Goal: Transaction & Acquisition: Purchase product/service

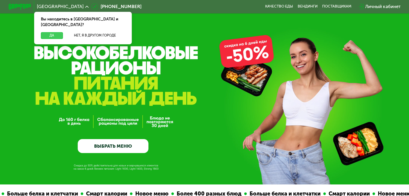
click at [43, 32] on button "Да" at bounding box center [52, 35] width 22 height 7
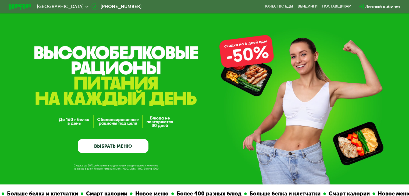
click at [110, 145] on link "ВЫБРАТЬ МЕНЮ" at bounding box center [113, 146] width 71 height 14
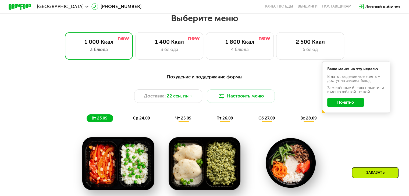
scroll to position [361, 0]
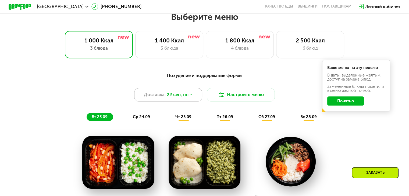
click at [174, 102] on div "Доставка: [DATE]" at bounding box center [168, 95] width 68 height 14
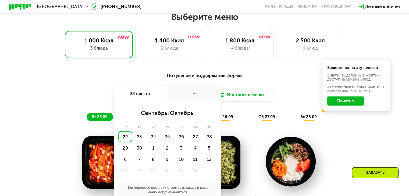
click at [174, 102] on div "-" at bounding box center [193, 94] width 53 height 16
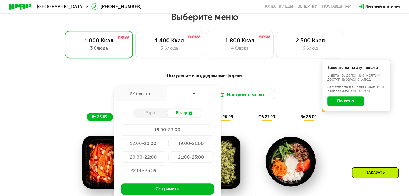
click at [127, 87] on div "Похудение и поддержание формы Доставка: [DATE] сен, пн - Утро Вечер 18:00-23:00…" at bounding box center [204, 96] width 336 height 49
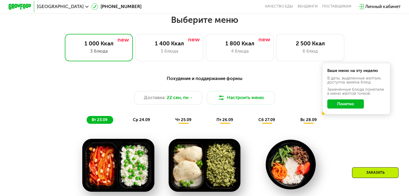
scroll to position [363, 0]
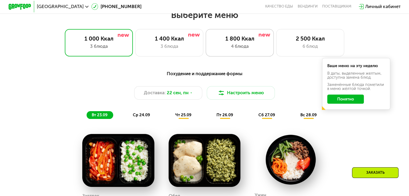
click at [230, 37] on div "1 800 Ккал 4 блюда" at bounding box center [240, 42] width 68 height 27
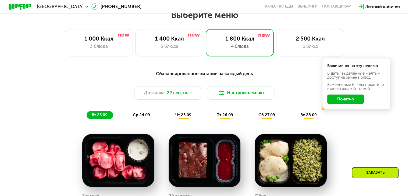
click at [347, 101] on button "Понятно" at bounding box center [345, 99] width 37 height 9
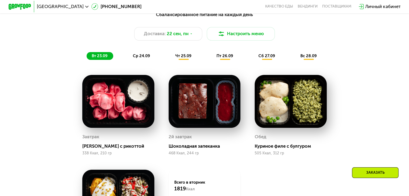
scroll to position [427, 0]
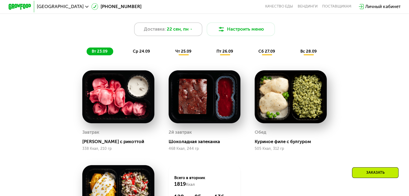
click at [175, 33] on span "22 сен, пн" at bounding box center [178, 29] width 22 height 7
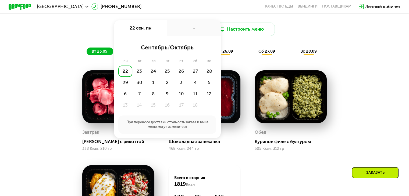
click at [175, 34] on div "-" at bounding box center [193, 28] width 53 height 16
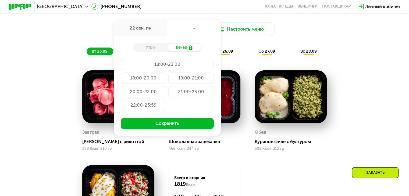
click at [98, 31] on div "Доставка: [DATE] сен, пн - Утро Вечер 18:00-23:00 18:00-20:00 19:00-21:00 20:00…" at bounding box center [204, 30] width 336 height 14
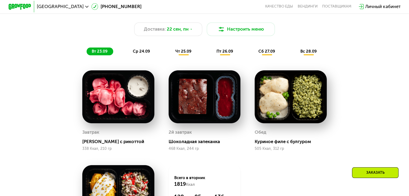
click at [186, 52] on span "чт 25.09" at bounding box center [183, 51] width 16 height 5
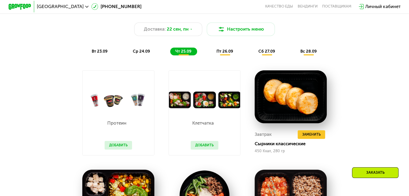
click at [144, 51] on span "ср 24.09" at bounding box center [141, 51] width 17 height 5
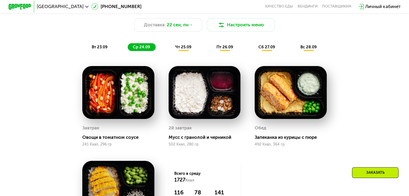
scroll to position [436, 0]
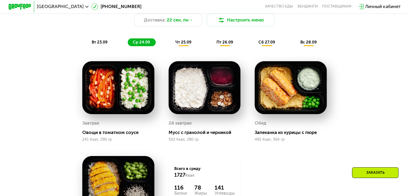
click at [220, 43] on span "пт 26.09" at bounding box center [224, 42] width 17 height 5
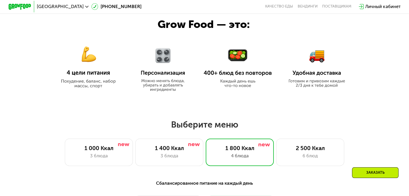
scroll to position [323, 0]
